Goal: Register for event/course

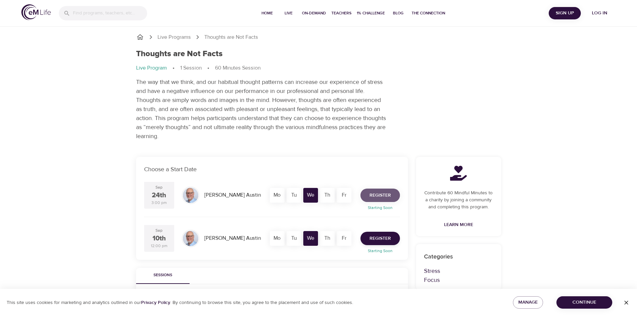
click at [384, 196] on span "Register" at bounding box center [379, 195] width 21 height 8
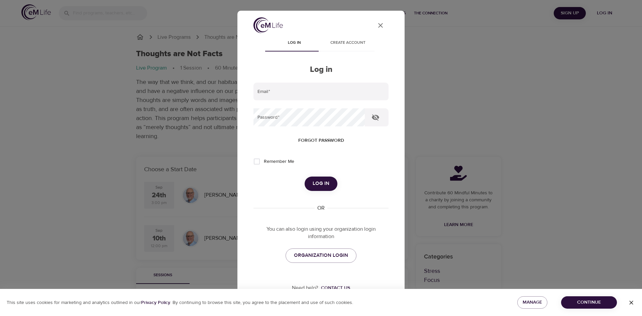
type input "[PERSON_NAME][EMAIL_ADDRESS][PERSON_NAME][DOMAIN_NAME]"
click at [318, 183] on span "Log in" at bounding box center [320, 183] width 17 height 9
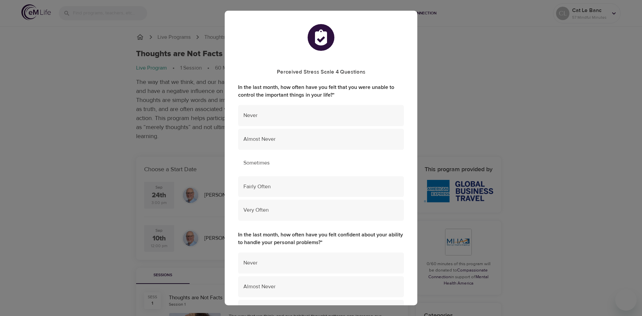
click at [272, 165] on span "Sometimes" at bounding box center [320, 163] width 155 height 8
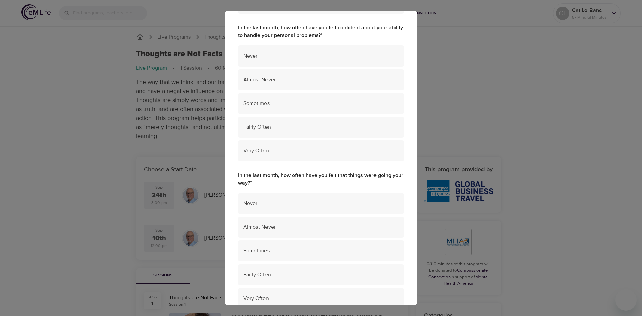
scroll to position [210, 0]
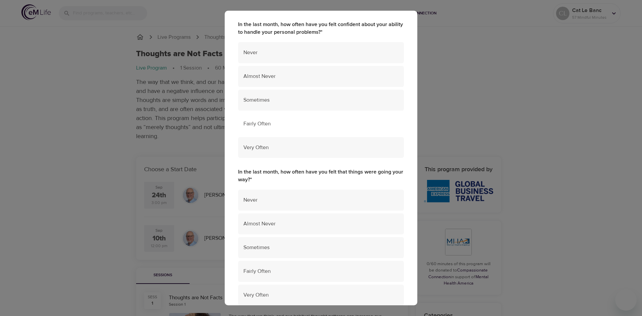
click at [273, 123] on span "Fairly Often" at bounding box center [320, 124] width 155 height 8
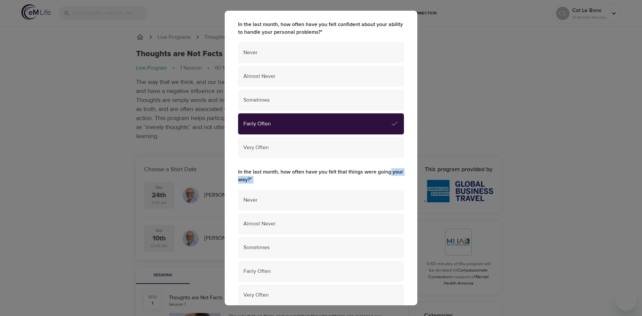
drag, startPoint x: 418, startPoint y: 165, endPoint x: 416, endPoint y: 204, distance: 38.8
click at [416, 204] on div "Perceived Stress Scale 4 Questions In the last month, how often have you felt t…" at bounding box center [321, 158] width 642 height 316
click at [403, 168] on div "Perceived Stress Scale 4 Questions In the last month, how often have you felt t…" at bounding box center [321, 155] width 192 height 708
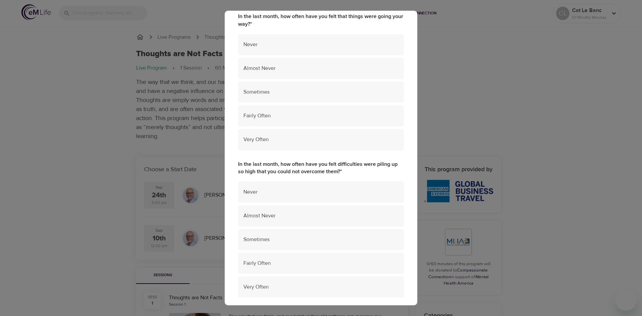
scroll to position [370, 0]
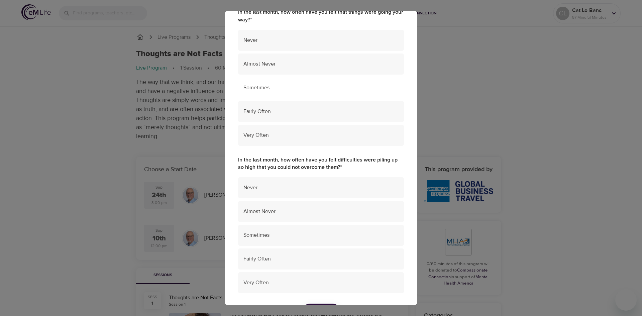
click at [267, 82] on div "Sometimes" at bounding box center [321, 87] width 166 height 21
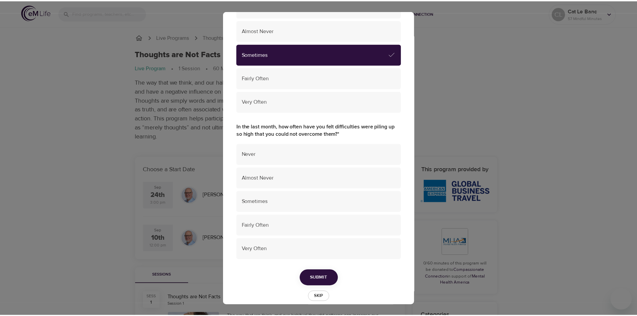
scroll to position [413, 0]
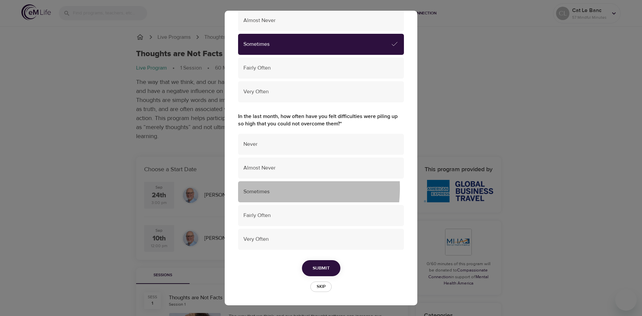
click at [263, 188] on span "Sometimes" at bounding box center [320, 192] width 155 height 8
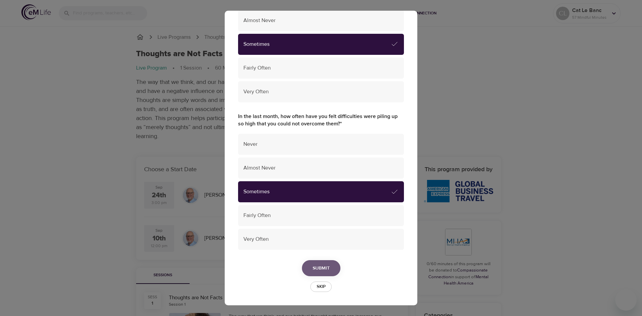
click at [321, 266] on span "Submit" at bounding box center [320, 268] width 17 height 8
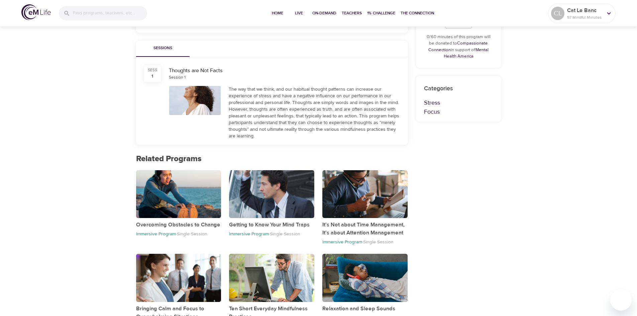
scroll to position [253, 0]
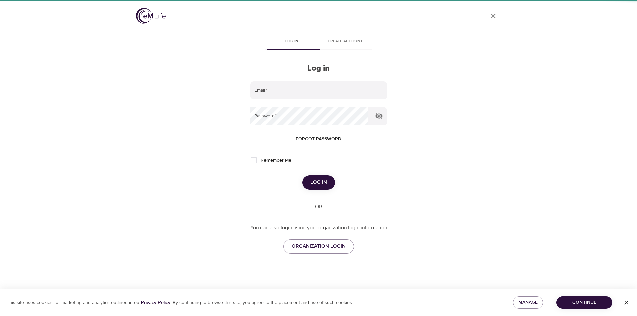
type input "[PERSON_NAME][EMAIL_ADDRESS][PERSON_NAME][DOMAIN_NAME]"
